Goal: Check status: Check status

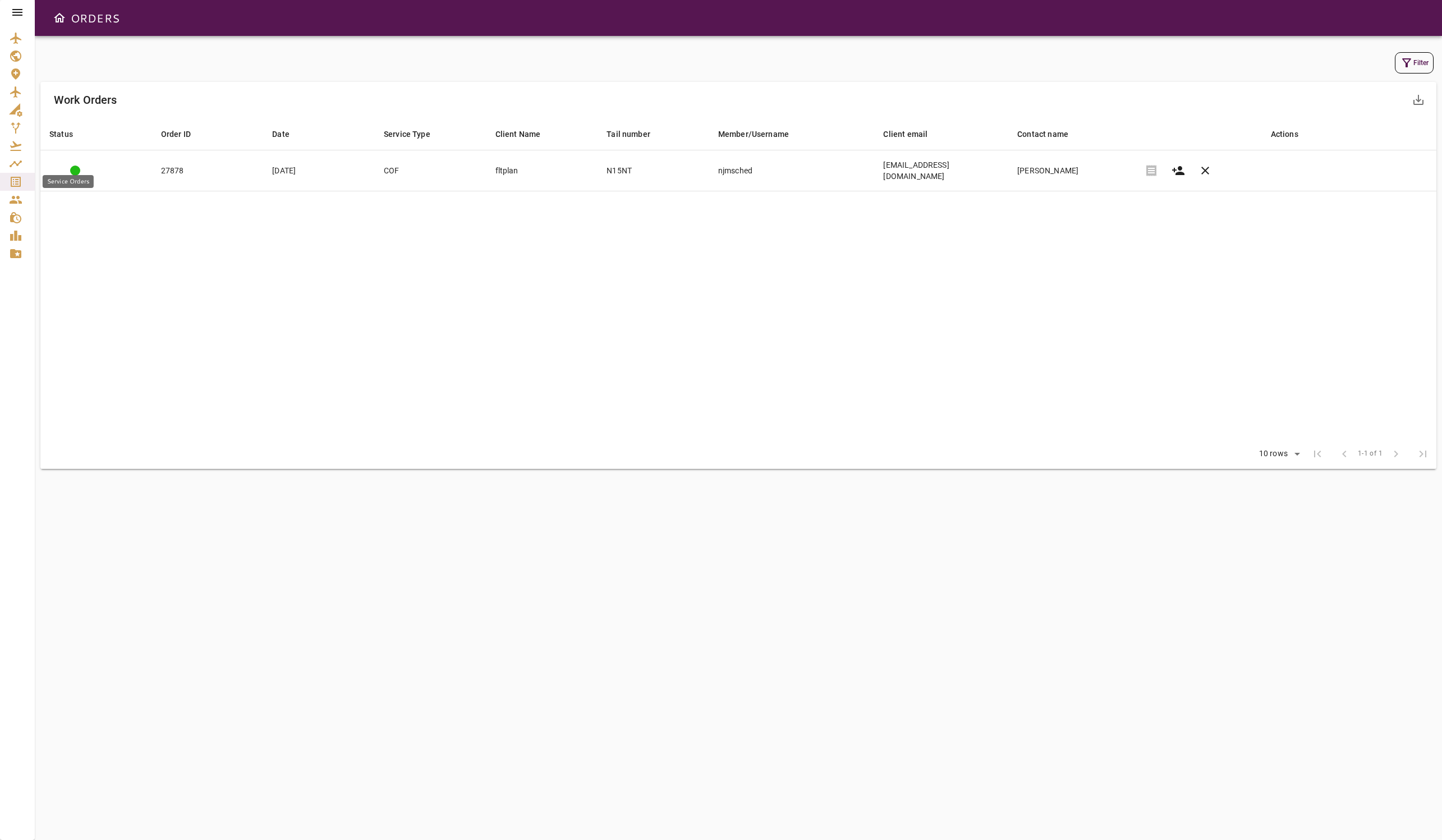
click at [18, 183] on icon "Service Orders" at bounding box center [15, 181] width 13 height 13
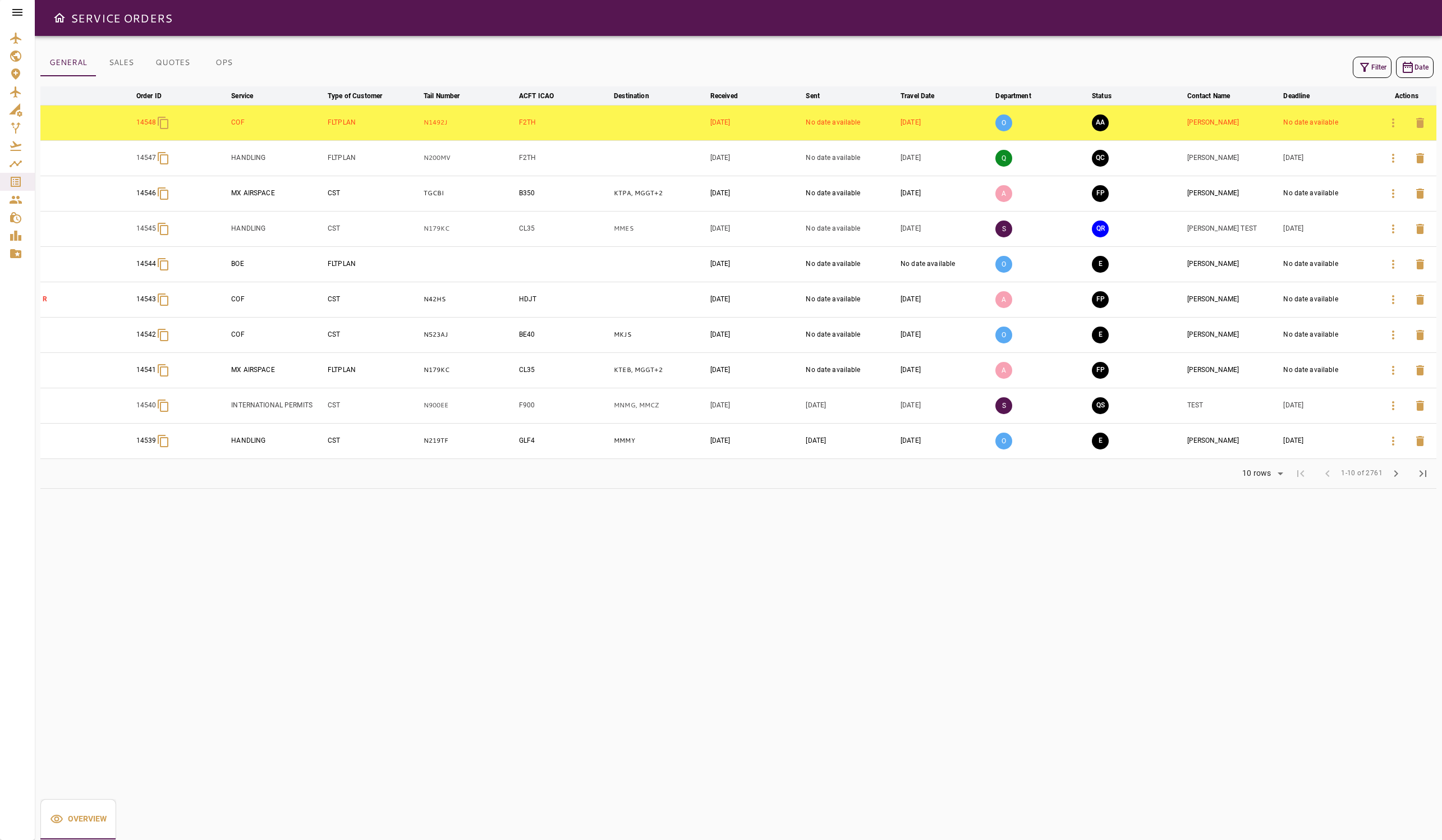
click at [673, 68] on button "Filter" at bounding box center [1372, 67] width 38 height 21
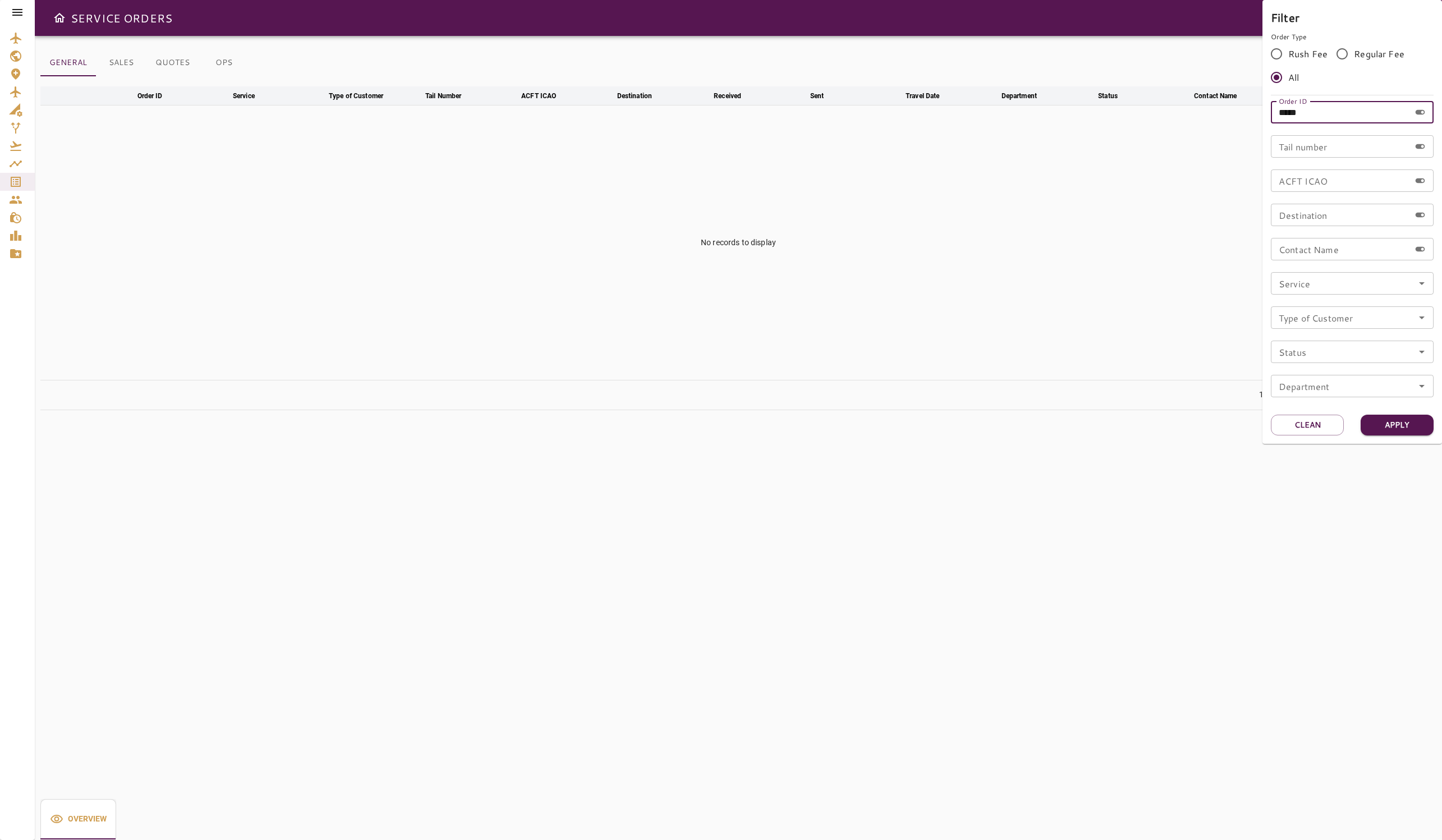
click at [673, 113] on input "*****" at bounding box center [1340, 112] width 139 height 22
type input "*****"
click at [673, 428] on button "Apply" at bounding box center [1397, 425] width 73 height 21
click at [373, 286] on div at bounding box center [721, 420] width 1442 height 840
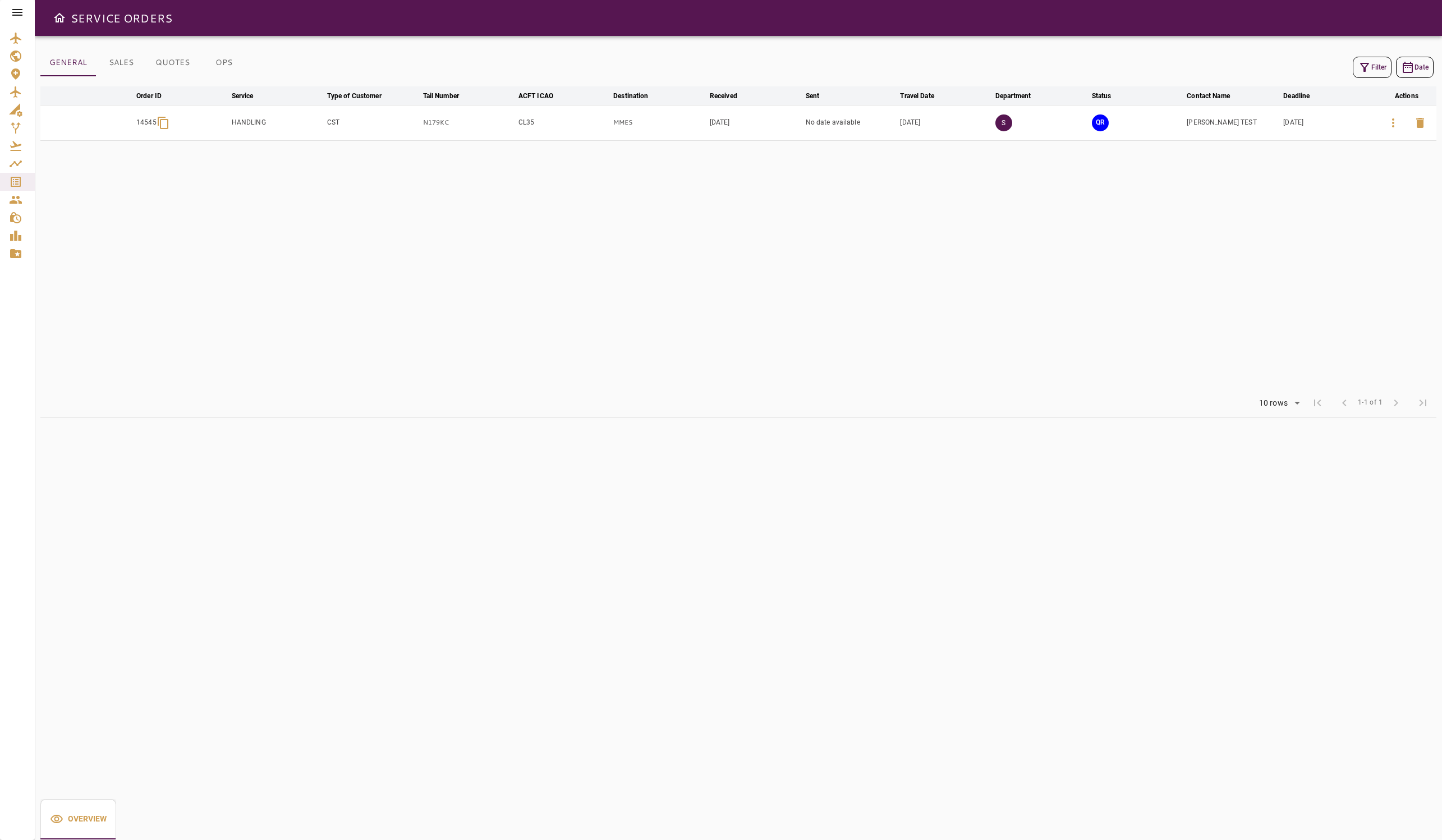
click at [673, 127] on icon "button" at bounding box center [1393, 122] width 13 height 13
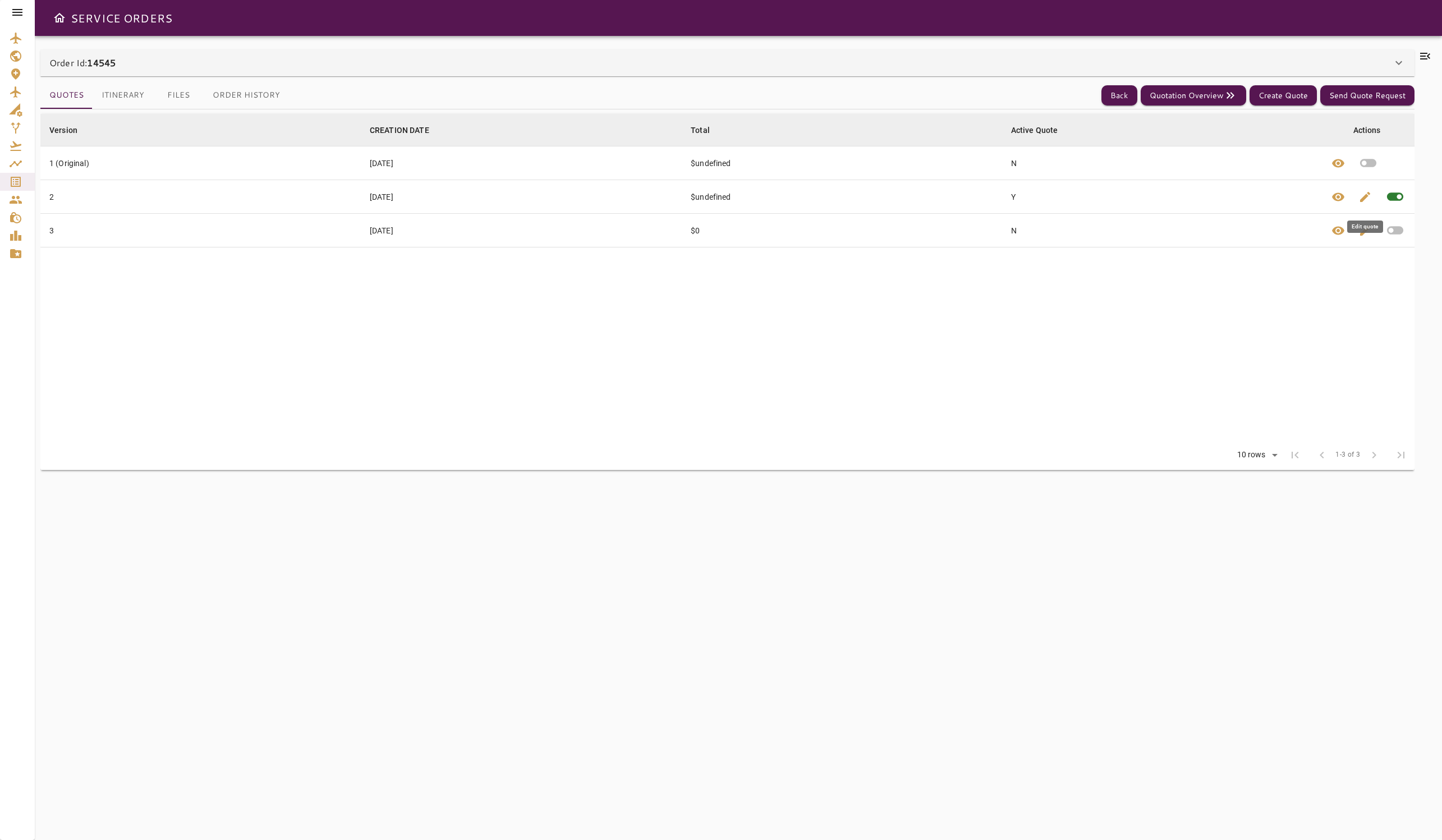
click at [673, 200] on span "edit" at bounding box center [1365, 197] width 13 height 13
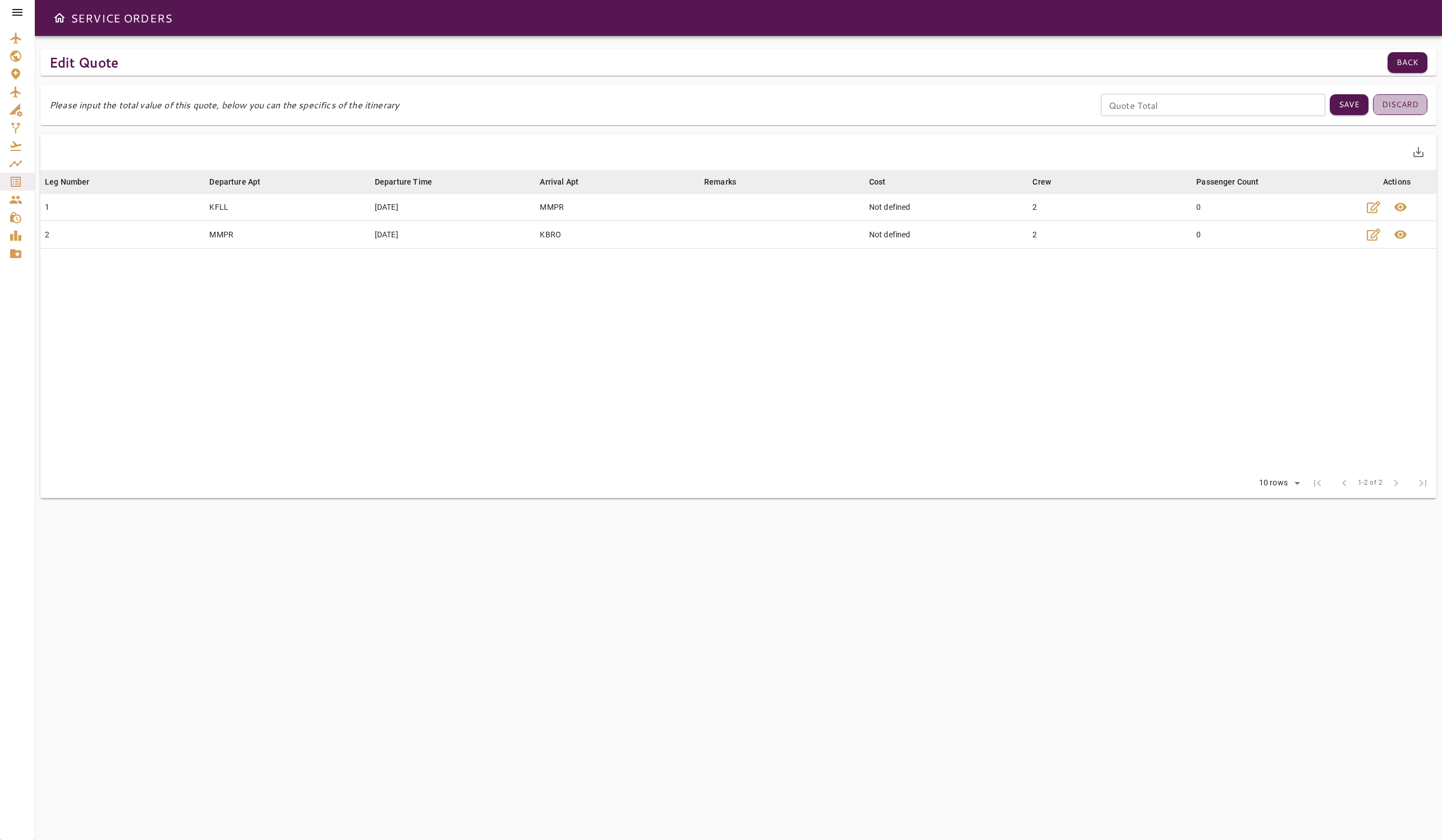
click at [673, 111] on button "Discard" at bounding box center [1401, 105] width 55 height 21
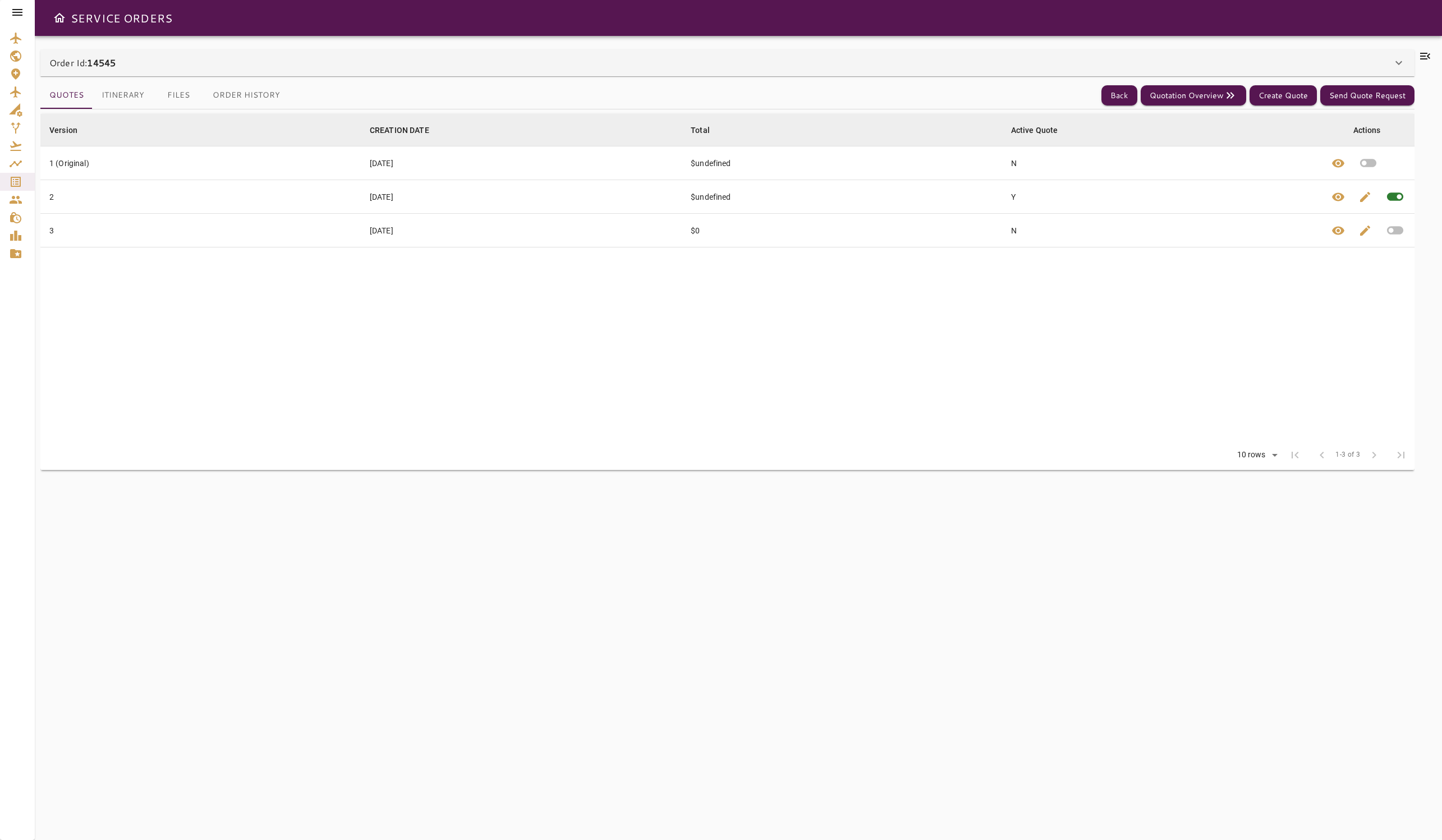
click at [134, 92] on button "Itinerary" at bounding box center [122, 95] width 61 height 27
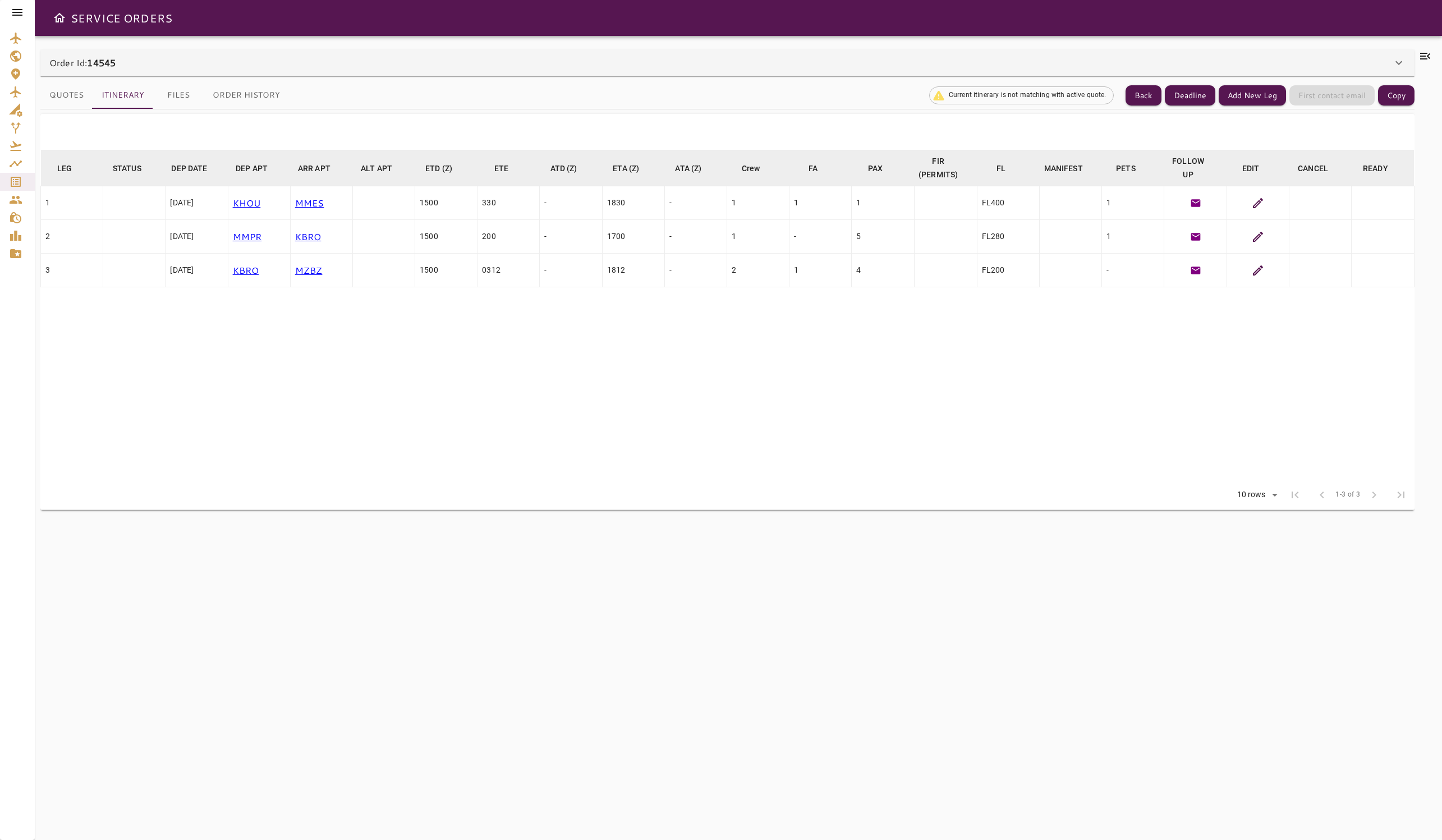
click at [673, 361] on table "LEG arrow_downward STATUS arrow_downward DEP DATE arrow_downward DEP APT arrow_…" at bounding box center [727, 315] width 1374 height 330
click at [673, 203] on icon at bounding box center [1258, 203] width 10 height 10
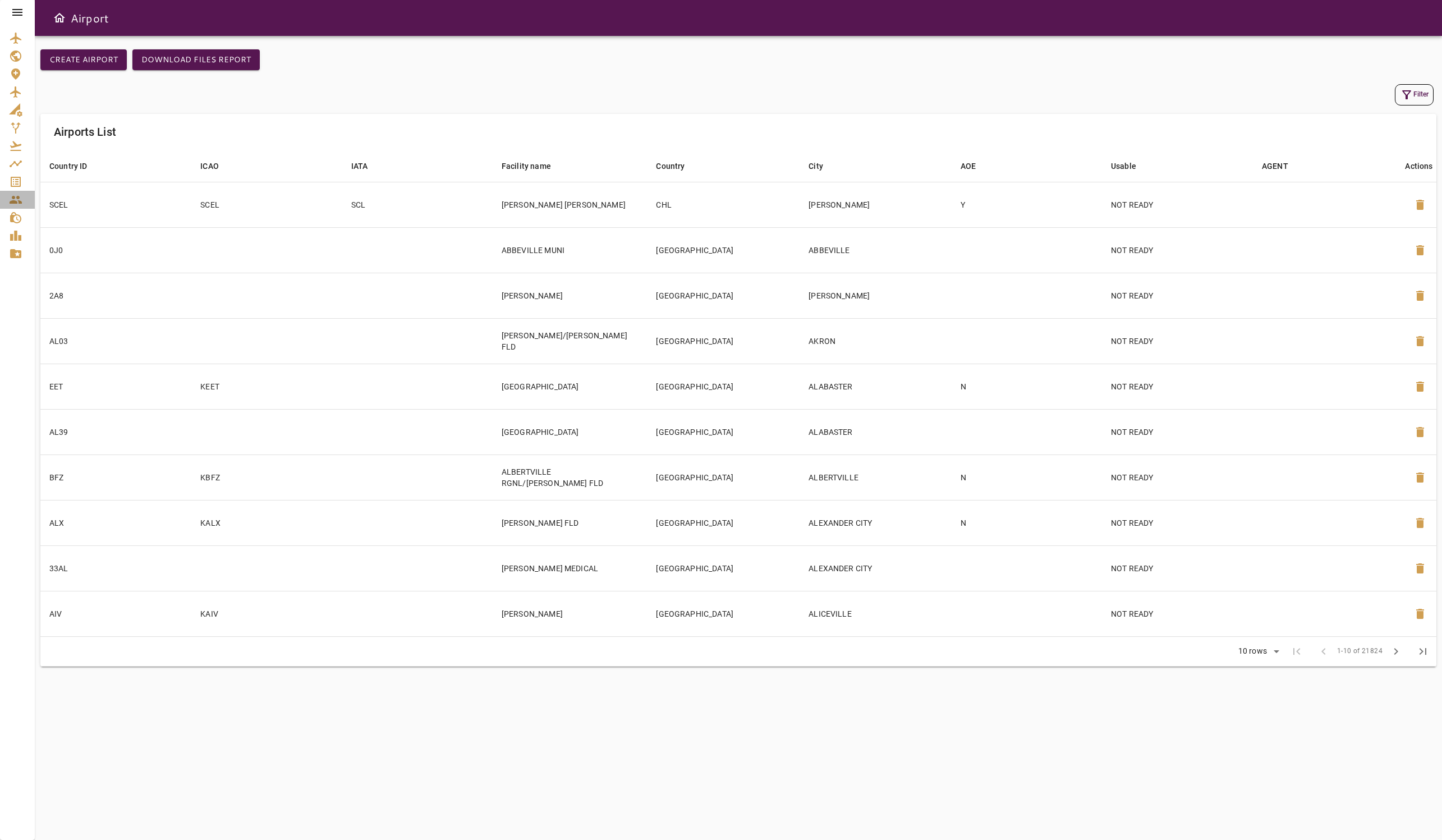
click at [16, 191] on link "Contacts" at bounding box center [18, 200] width 35 height 18
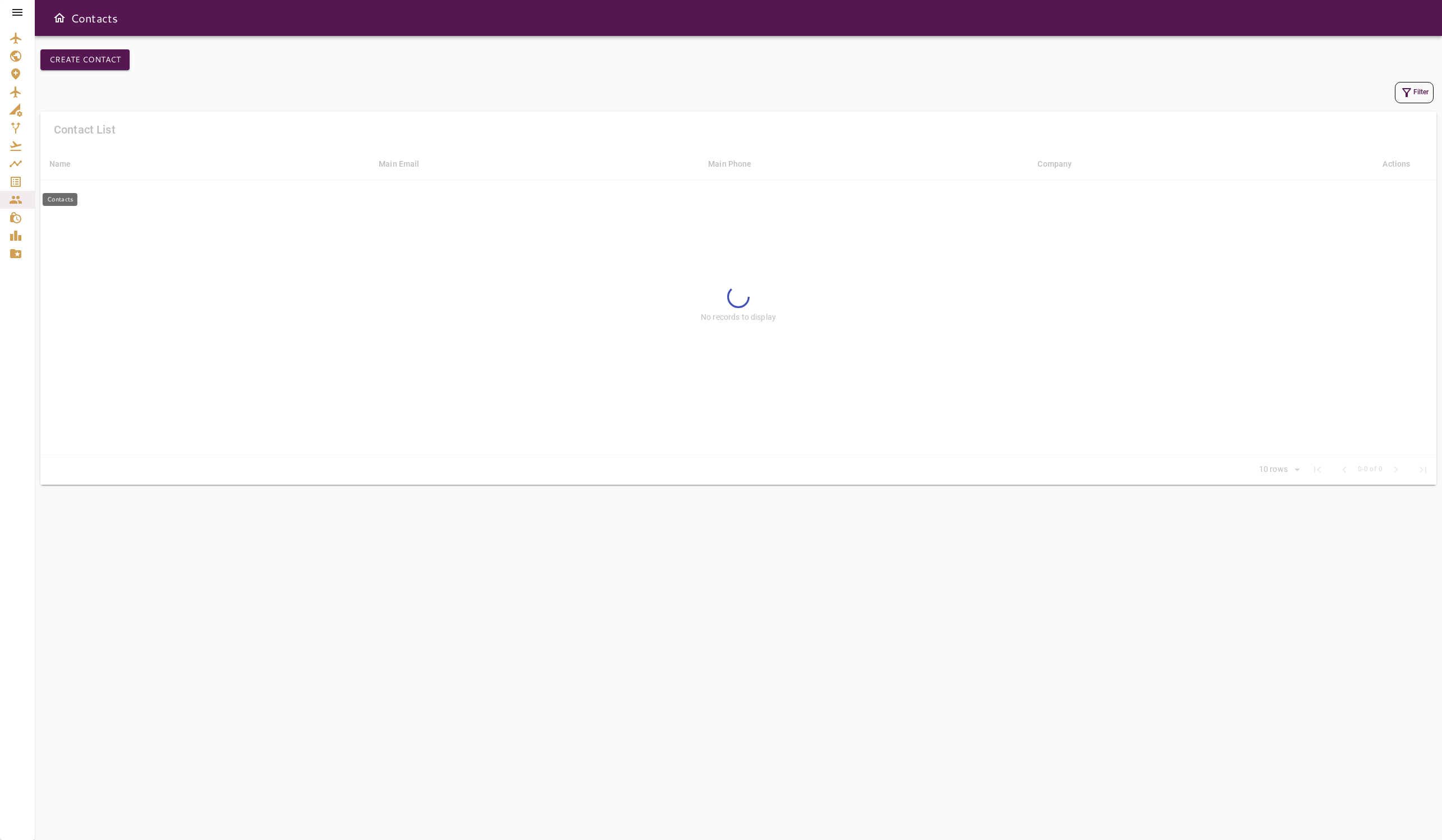
click at [16, 190] on link "Service Orders" at bounding box center [18, 182] width 35 height 18
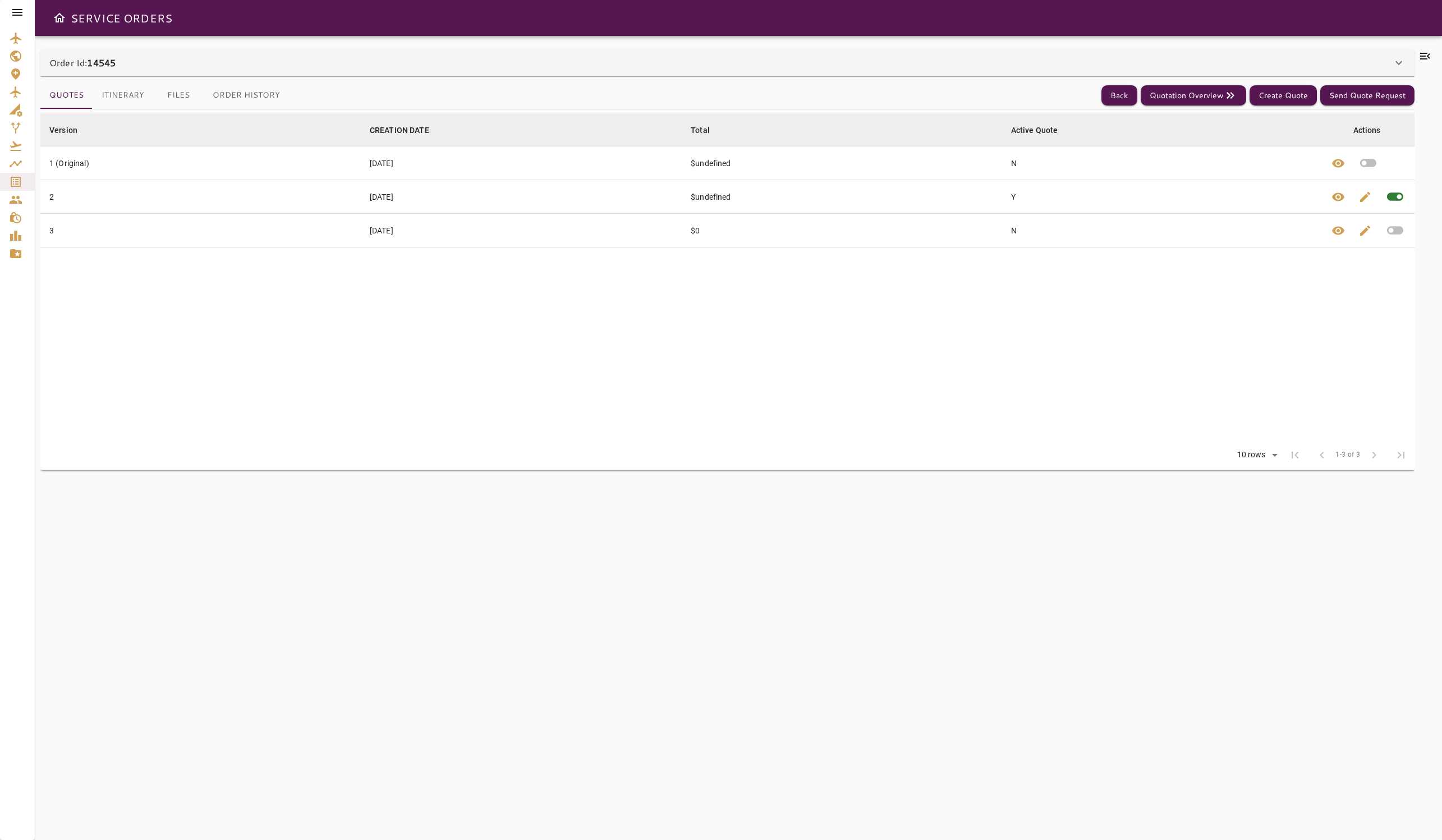
click at [115, 97] on button "Itinerary" at bounding box center [122, 95] width 61 height 27
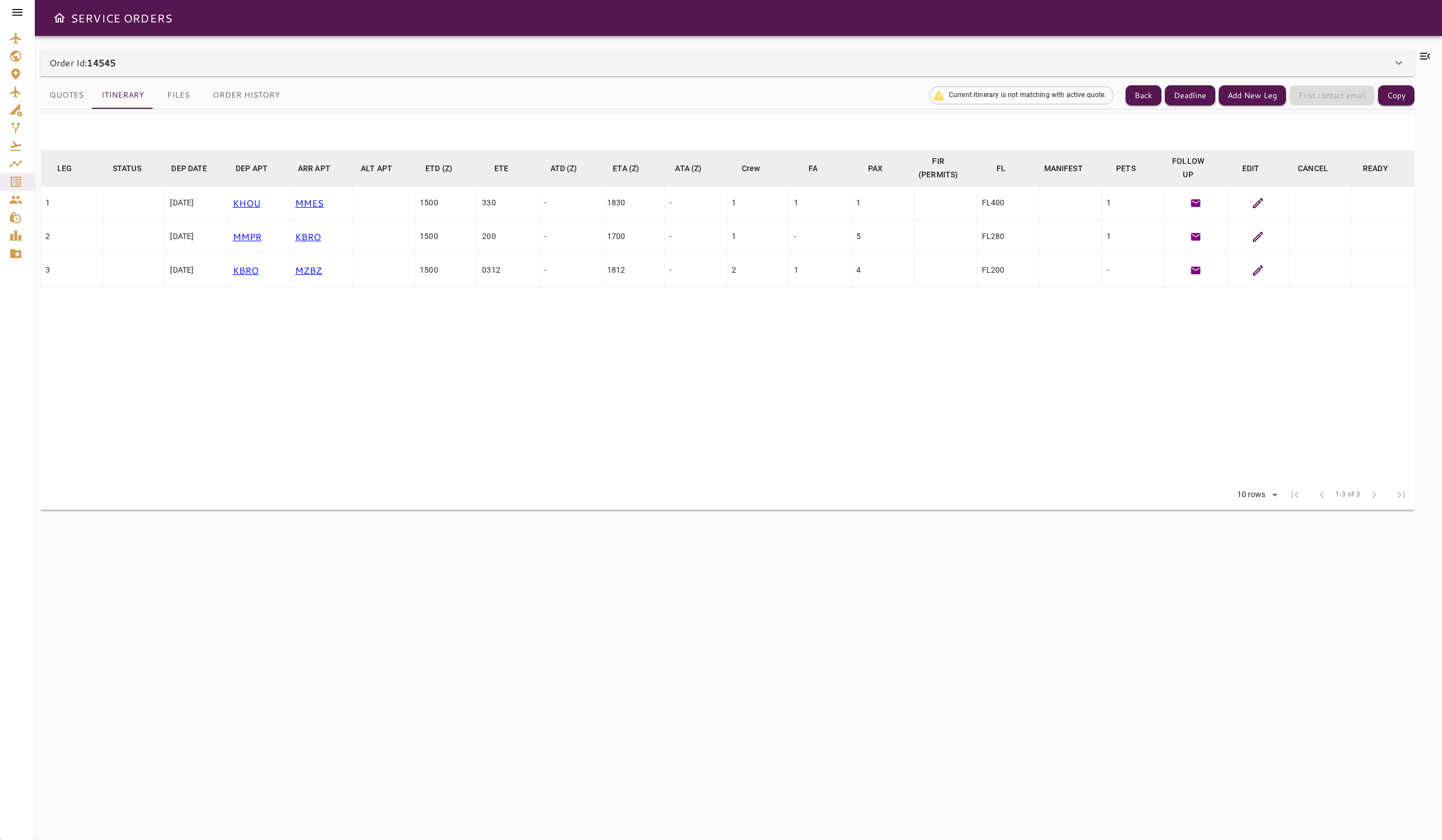
click at [617, 204] on div "1830" at bounding box center [633, 202] width 52 height 11
drag, startPoint x: 621, startPoint y: 202, endPoint x: 598, endPoint y: 202, distance: 23.0
click at [598, 202] on tr "1 [DATE] KHOU MMES 1500 330 - 1830 - 1 1 1 FL400 1" at bounding box center [728, 203] width 1373 height 34
drag, startPoint x: 629, startPoint y: 200, endPoint x: 595, endPoint y: 200, distance: 34.0
click at [595, 200] on tr "1 [DATE] KHOU MMES 1500 330 - 1830 - 1 1 1 FL400 1" at bounding box center [728, 203] width 1373 height 34
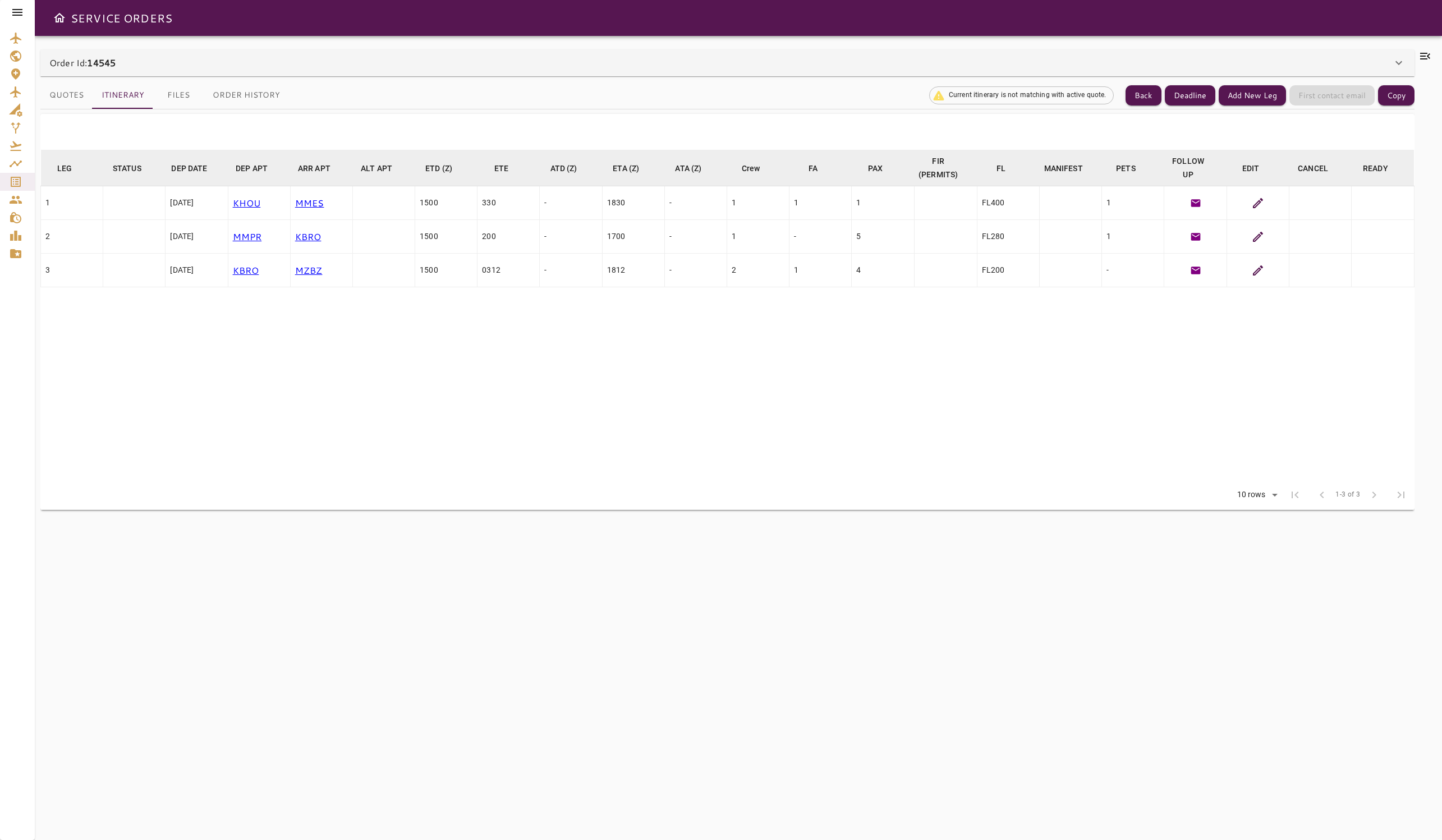
click at [1266, 202] on div at bounding box center [1258, 203] width 52 height 13
click at [1260, 203] on icon at bounding box center [1258, 203] width 13 height 13
